Goal: Information Seeking & Learning: Learn about a topic

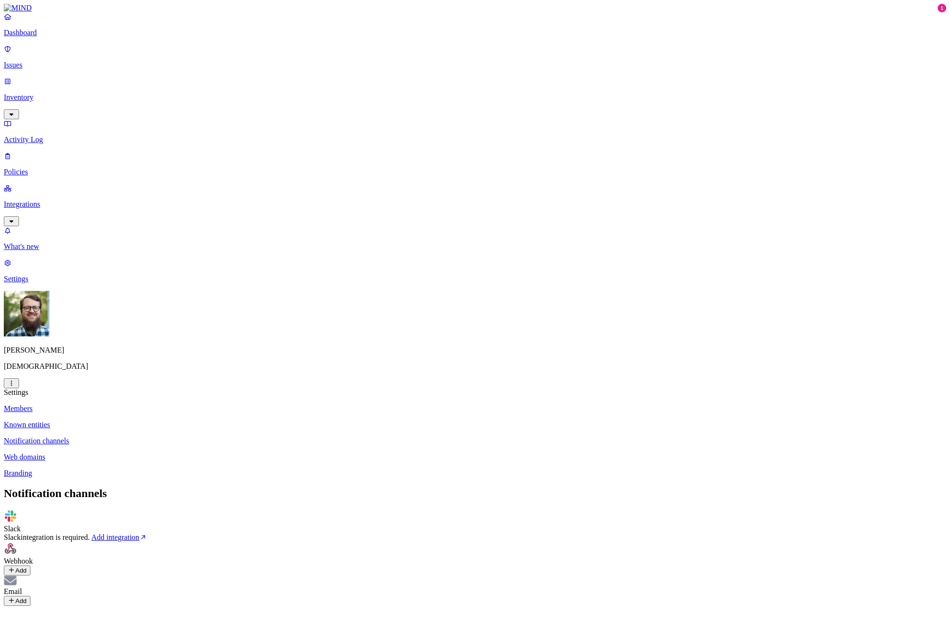
click at [79, 61] on p "Issues" at bounding box center [475, 65] width 942 height 9
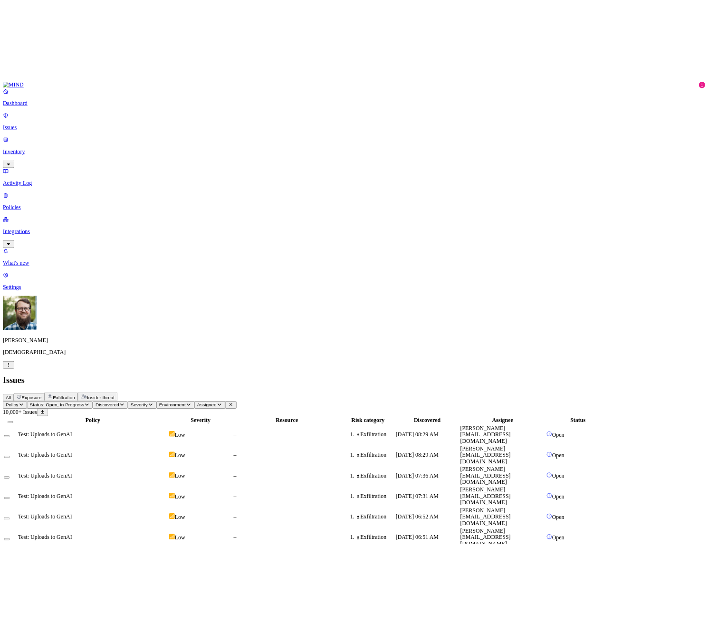
scroll to position [29, 0]
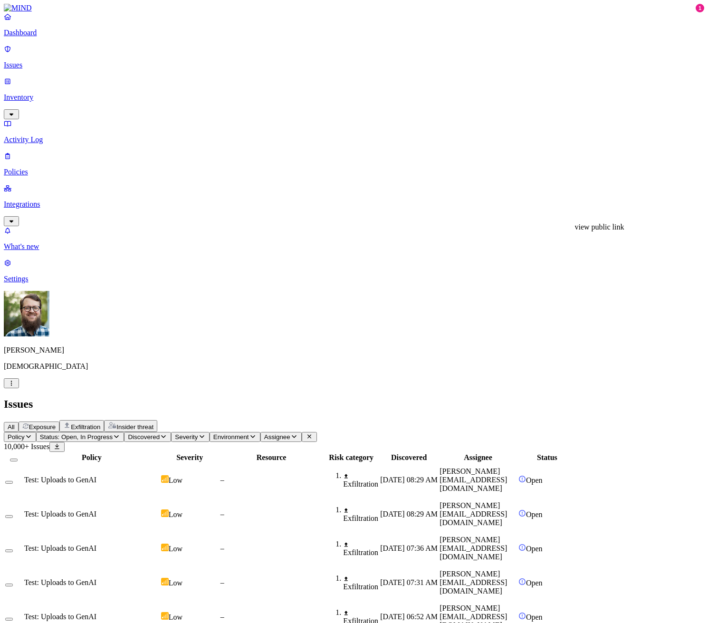
click at [71, 62] on p "Issues" at bounding box center [354, 65] width 701 height 9
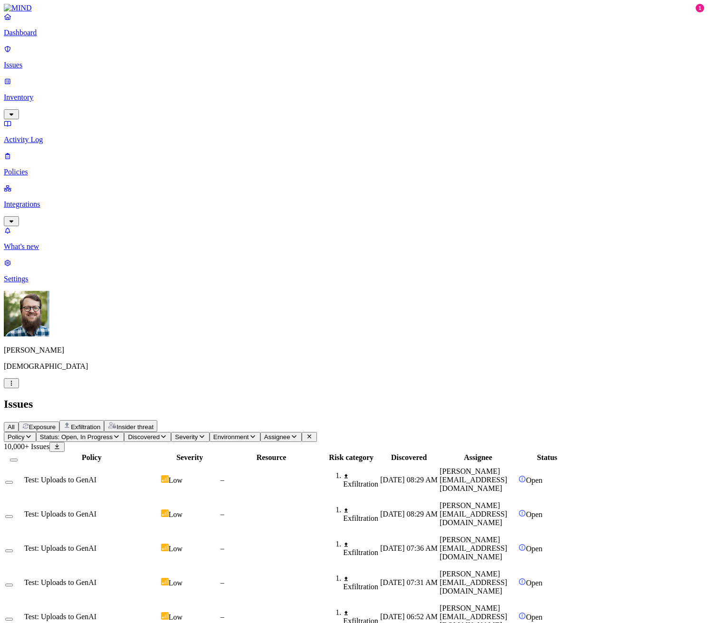
drag, startPoint x: 563, startPoint y: 316, endPoint x: 559, endPoint y: 337, distance: 21.4
